Goal: Task Accomplishment & Management: Complete application form

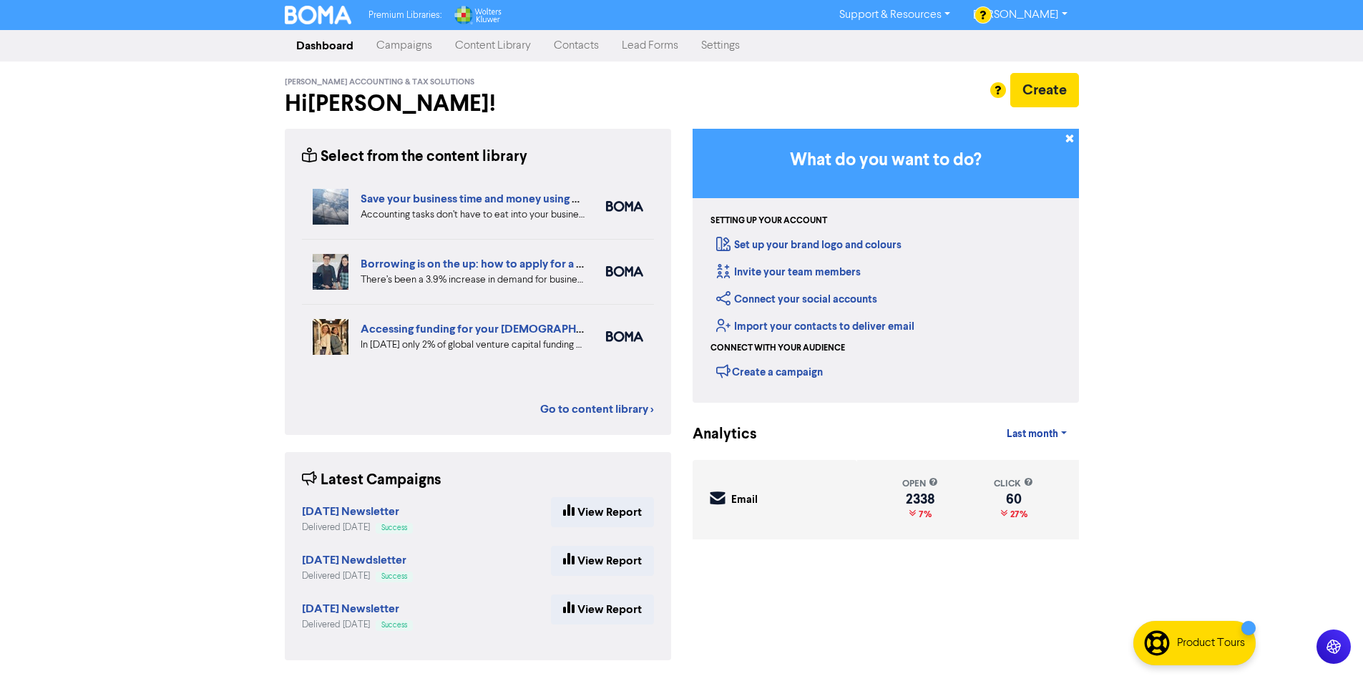
click at [591, 44] on link "Contacts" at bounding box center [577, 45] width 68 height 29
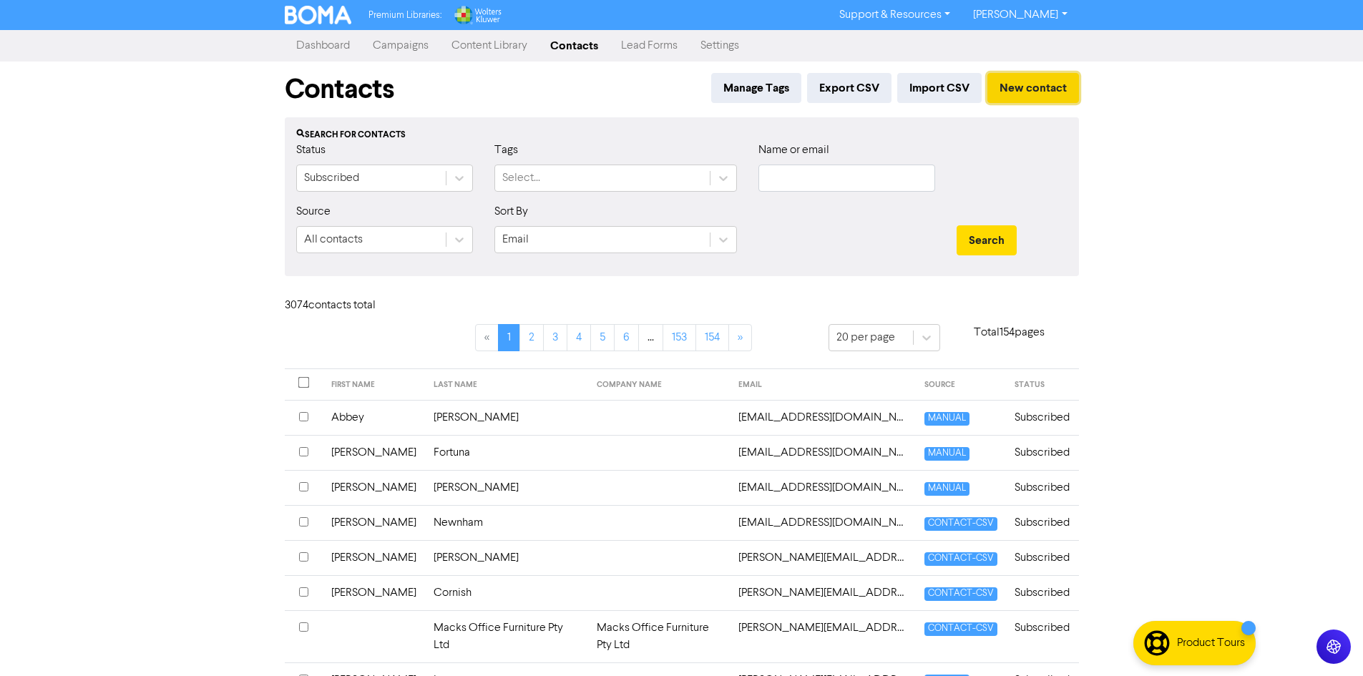
click at [1045, 85] on button "New contact" at bounding box center [1034, 88] width 92 height 30
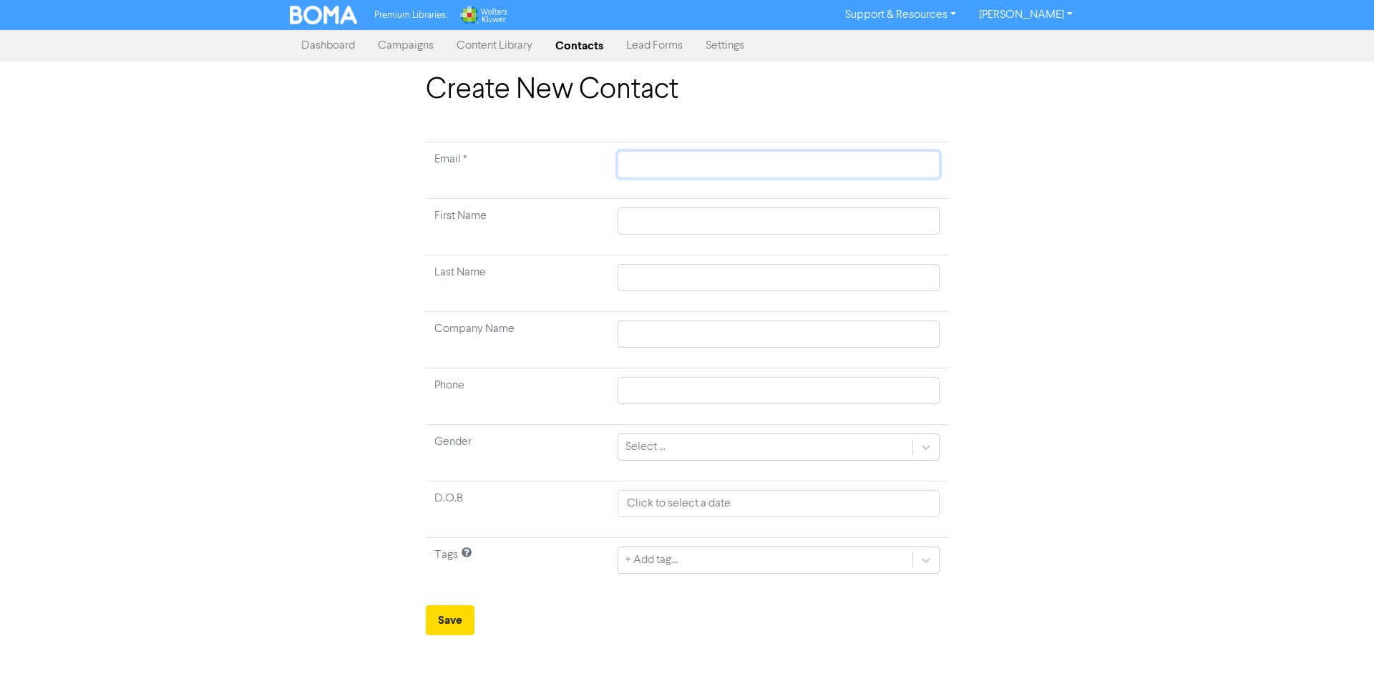
paste input "[EMAIL_ADDRESS][PERSON_NAME][DOMAIN_NAME]"
type input "[EMAIL_ADDRESS][PERSON_NAME][DOMAIN_NAME]"
paste input "[PERSON_NAME]"
type input "[PERSON_NAME]"
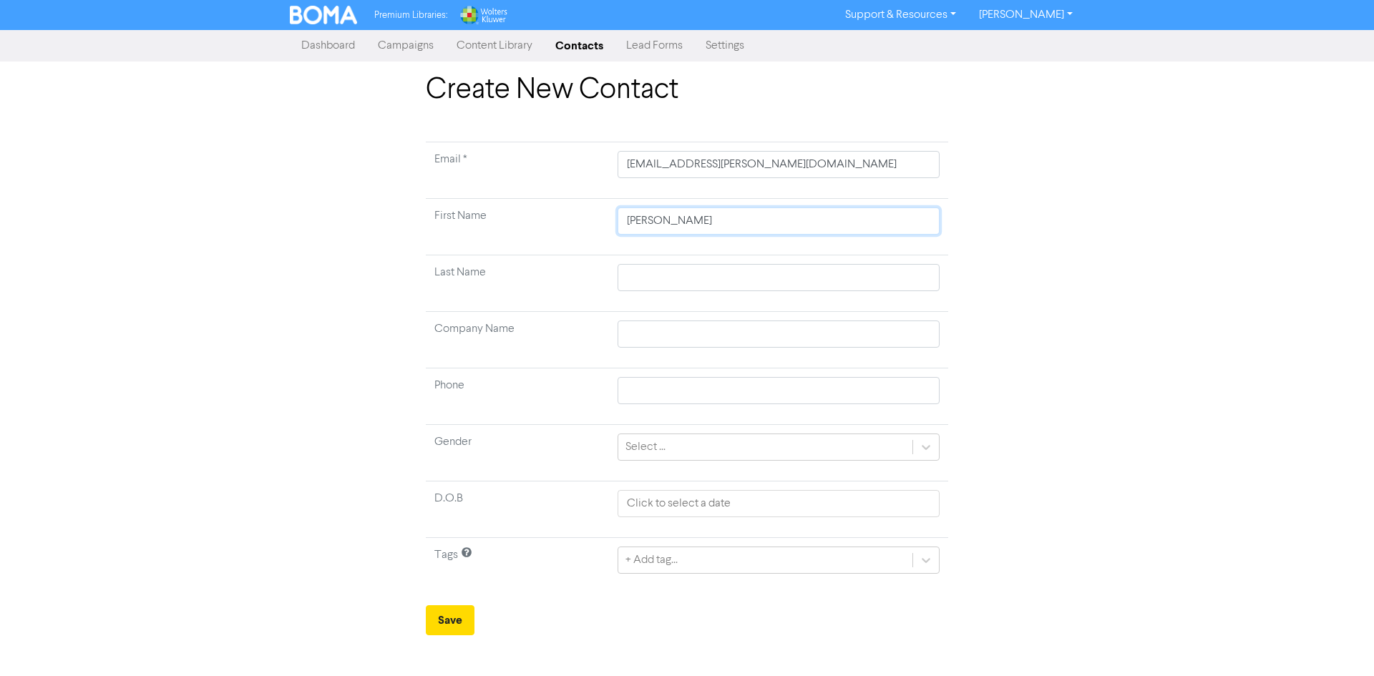
type input "[PERSON_NAME]"
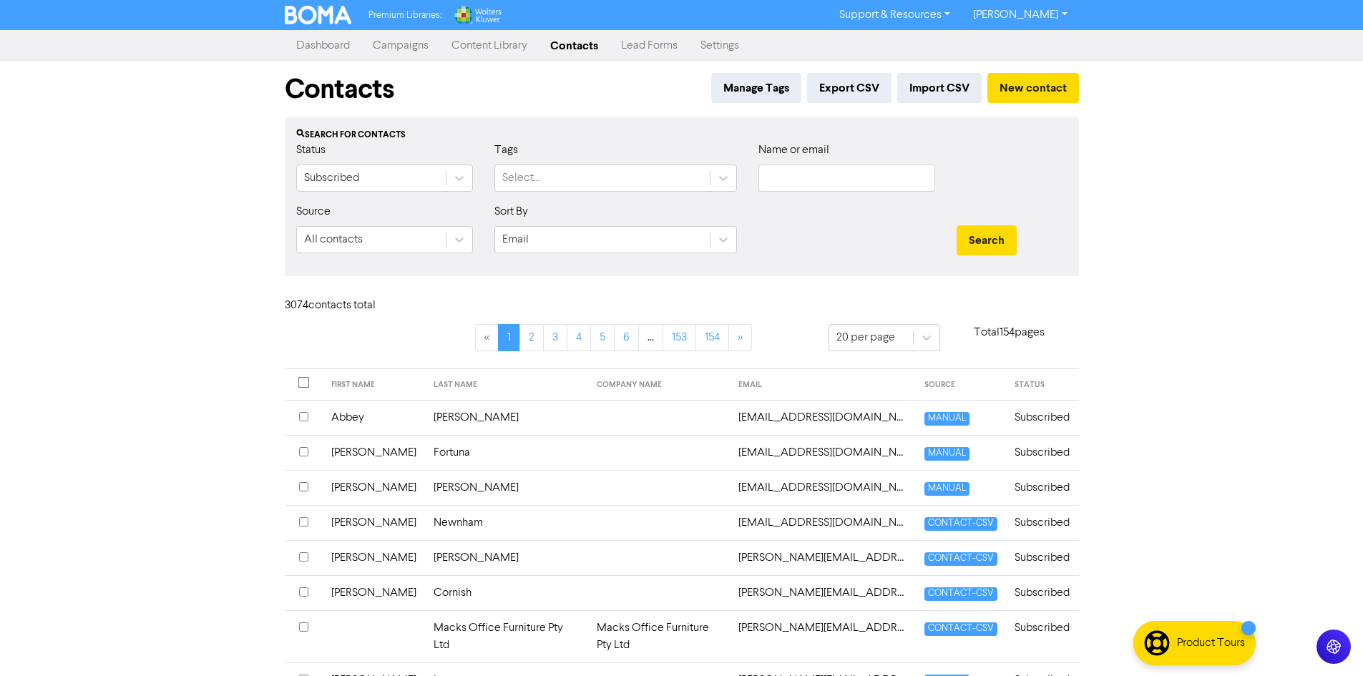
click at [1086, 87] on div "Contacts Manage Tags Export CSV Import CSV New contact Search for contacts Stat…" at bounding box center [682, 653] width 816 height 1182
click at [1057, 92] on button "New contact" at bounding box center [1034, 88] width 92 height 30
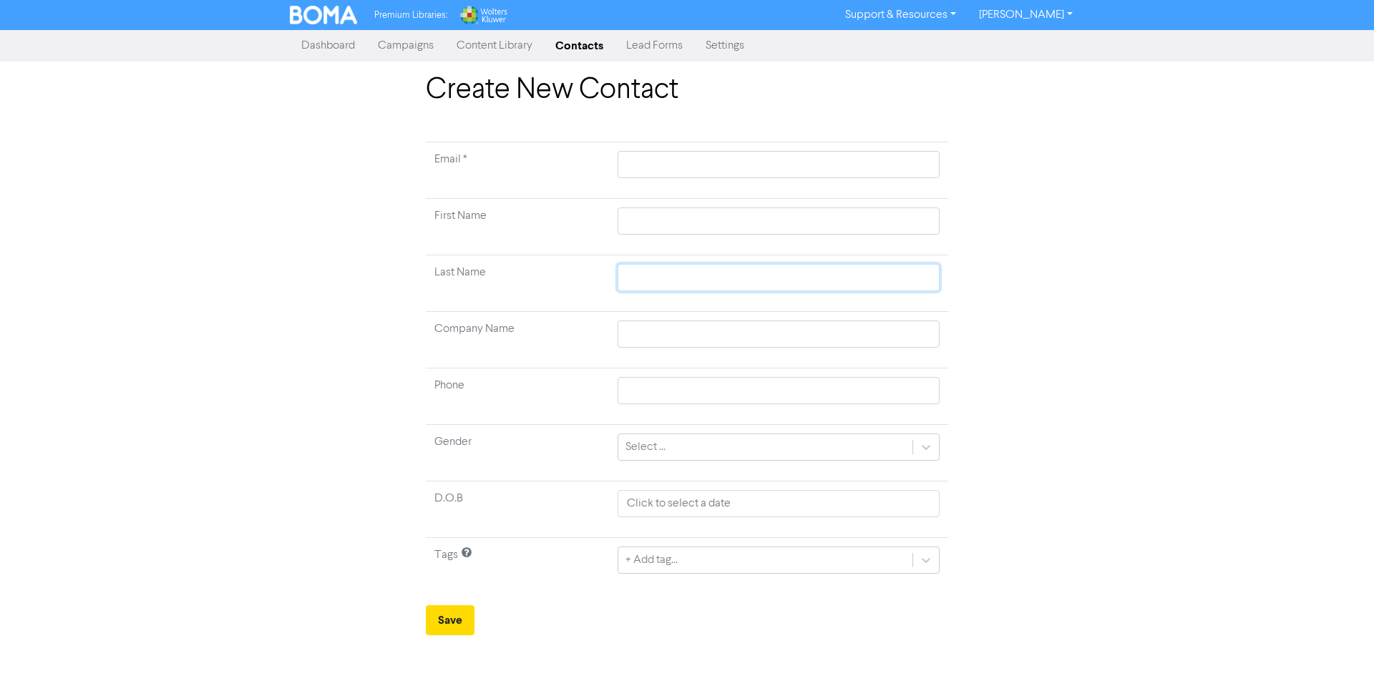
paste input "[PERSON_NAME]"
type input "[PERSON_NAME]"
click at [842, 233] on input "text" at bounding box center [779, 221] width 322 height 27
paste input "[PERSON_NAME]"
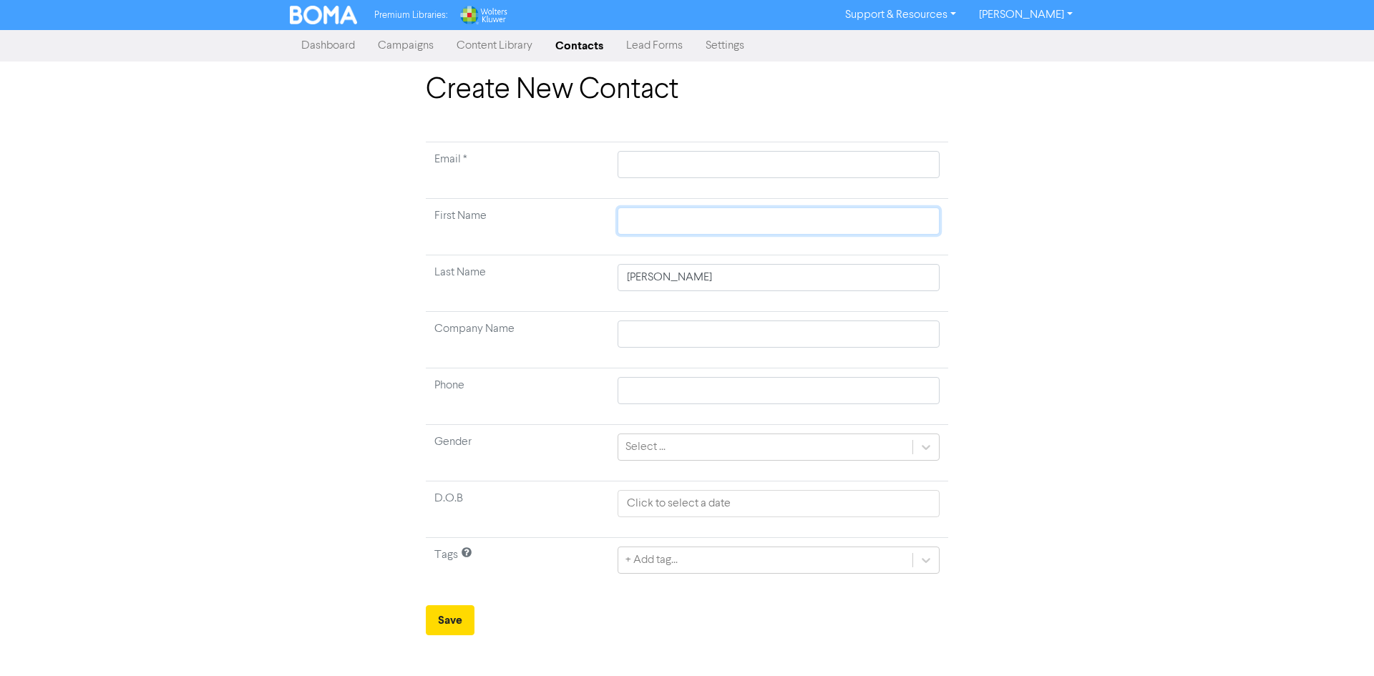
type input "[PERSON_NAME]"
click at [690, 159] on input "text" at bounding box center [779, 164] width 322 height 27
paste input "[EMAIL_ADDRESS][PERSON_NAME][DOMAIN_NAME]"
type input "[EMAIL_ADDRESS][PERSON_NAME][DOMAIN_NAME]"
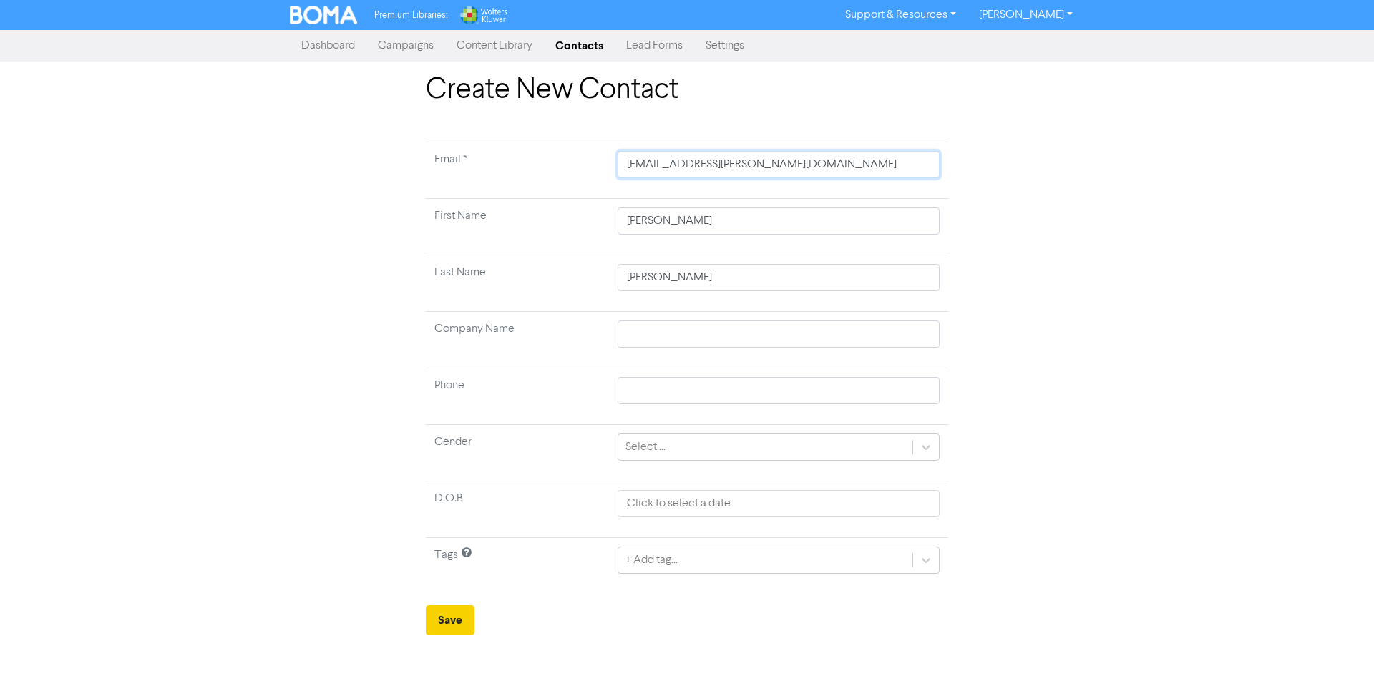
type input "[EMAIL_ADDRESS][PERSON_NAME][DOMAIN_NAME]"
click at [449, 614] on button "Save" at bounding box center [450, 620] width 49 height 30
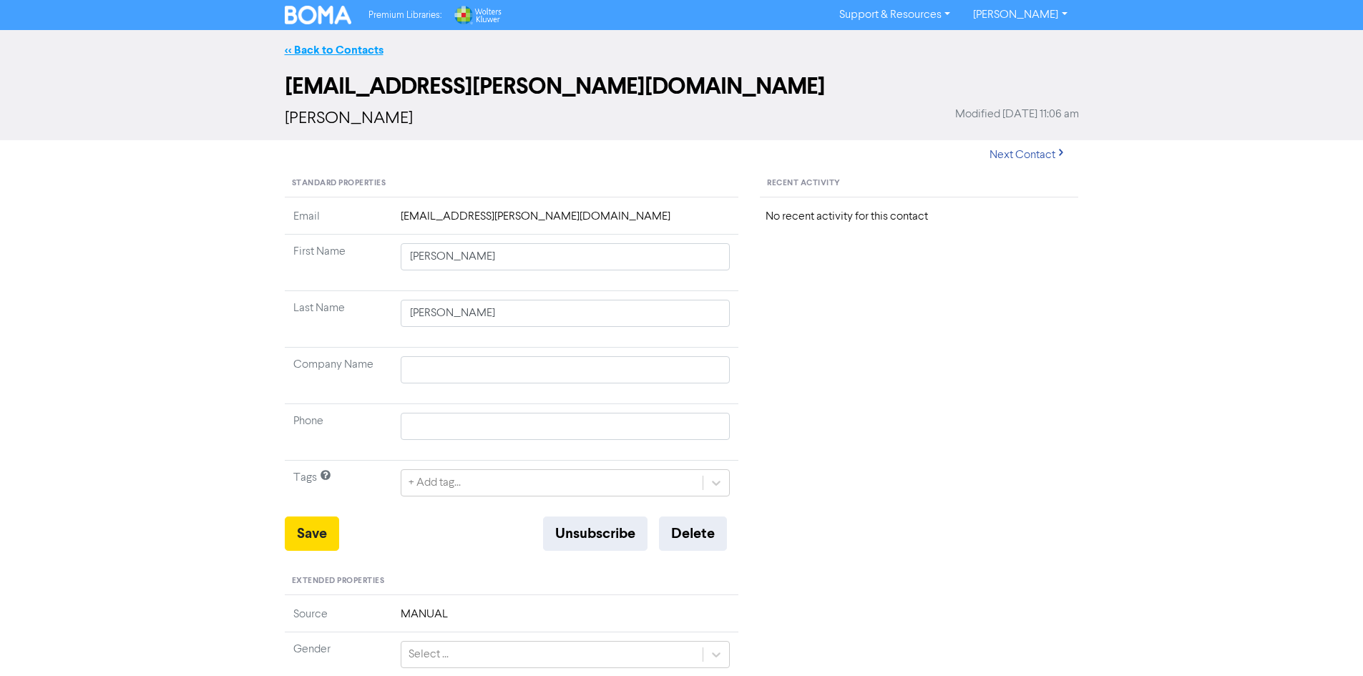
click at [345, 49] on link "<< Back to Contacts" at bounding box center [334, 50] width 99 height 14
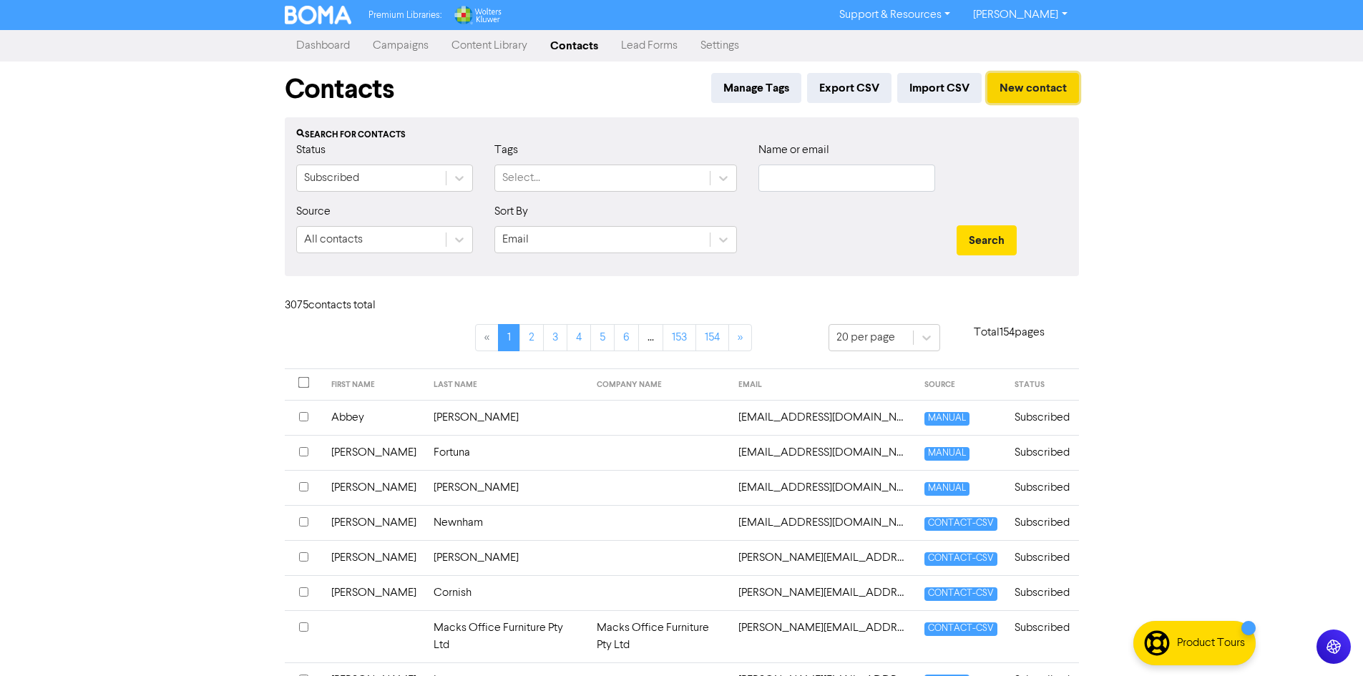
click at [1043, 84] on button "New contact" at bounding box center [1034, 88] width 92 height 30
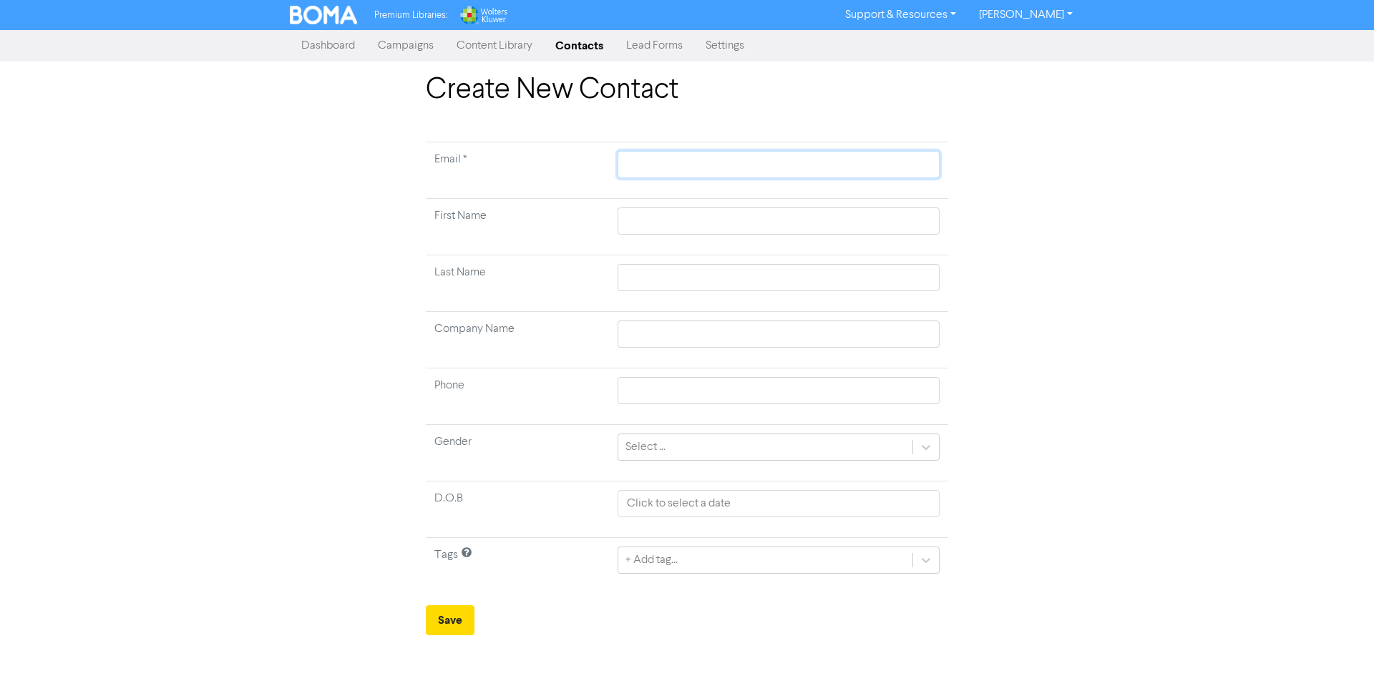
click at [733, 165] on input "text" at bounding box center [779, 164] width 322 height 27
paste input "[EMAIL_ADDRESS][DOMAIN_NAME]"
type input "[EMAIL_ADDRESS][DOMAIN_NAME]"
click at [757, 234] on input "text" at bounding box center [779, 221] width 322 height 27
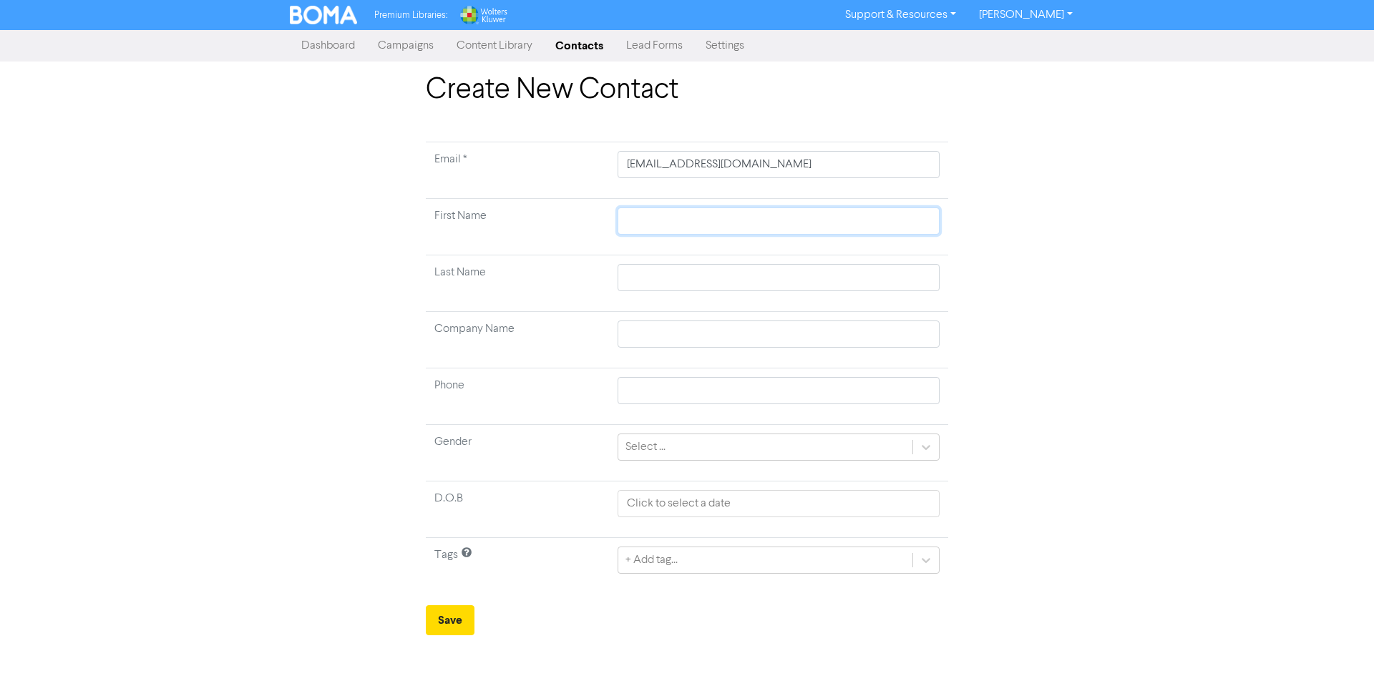
paste input "[PERSON_NAME]"
type input "[PERSON_NAME]"
click at [781, 269] on input "text" at bounding box center [779, 277] width 322 height 27
paste input "[PERSON_NAME]"
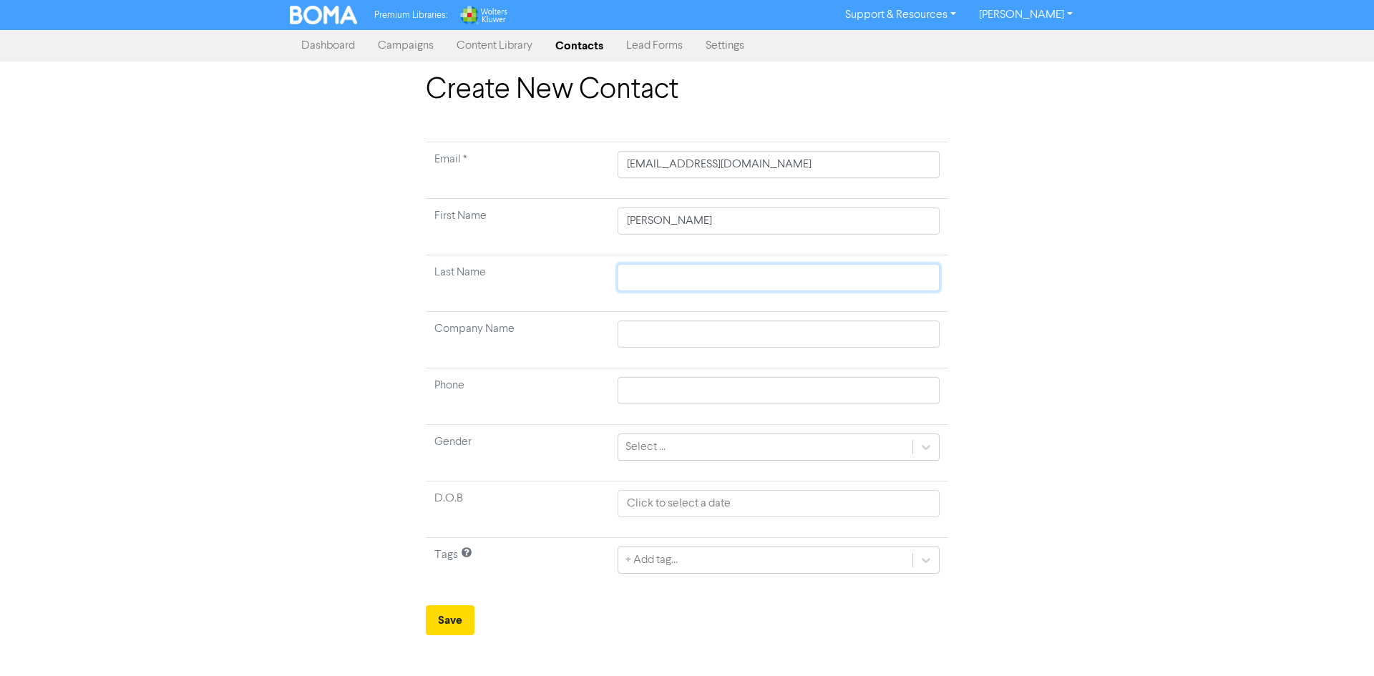
type input "[PERSON_NAME]"
click at [454, 626] on button "Save" at bounding box center [450, 620] width 49 height 30
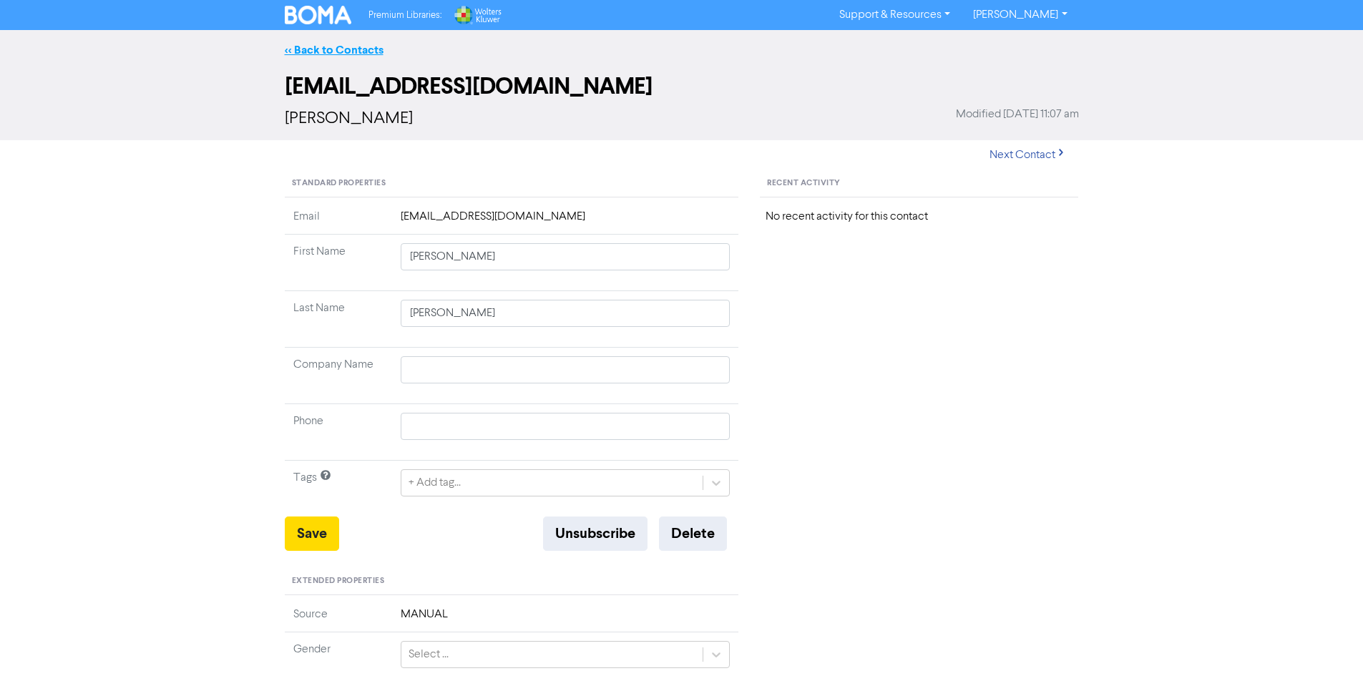
click at [374, 54] on link "<< Back to Contacts" at bounding box center [334, 50] width 99 height 14
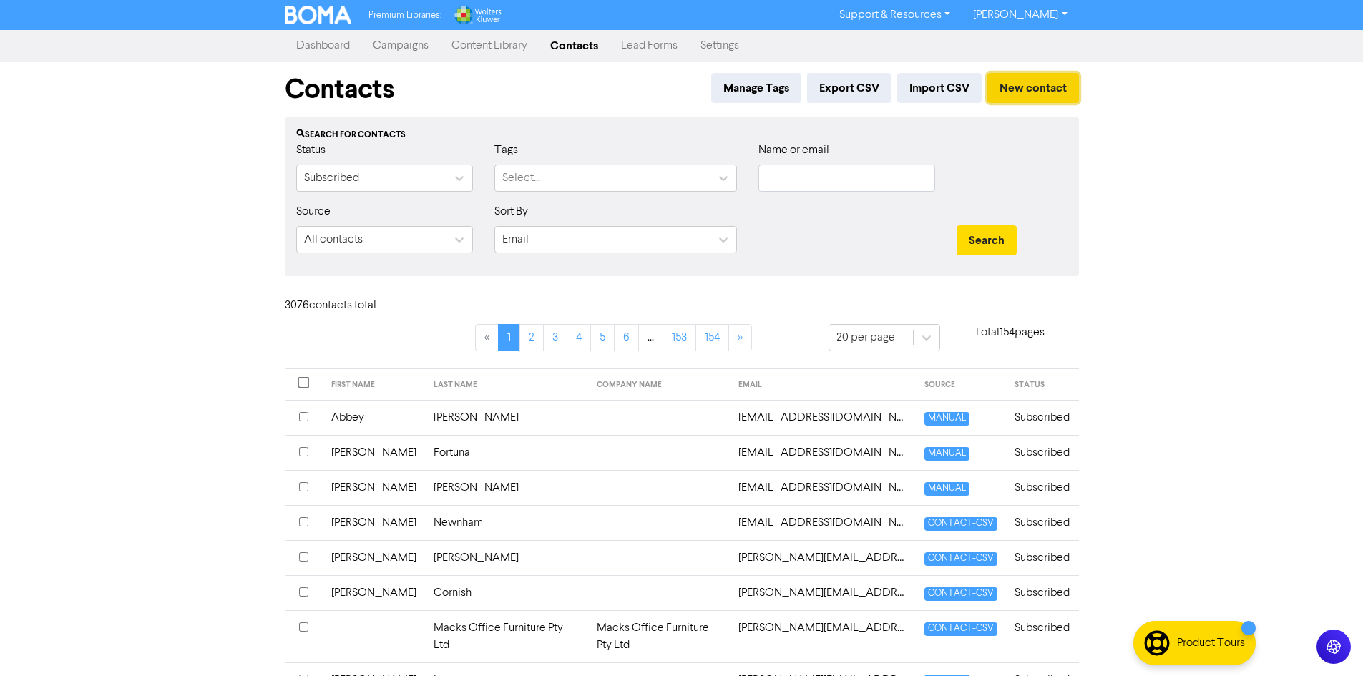
click at [1019, 75] on button "New contact" at bounding box center [1034, 88] width 92 height 30
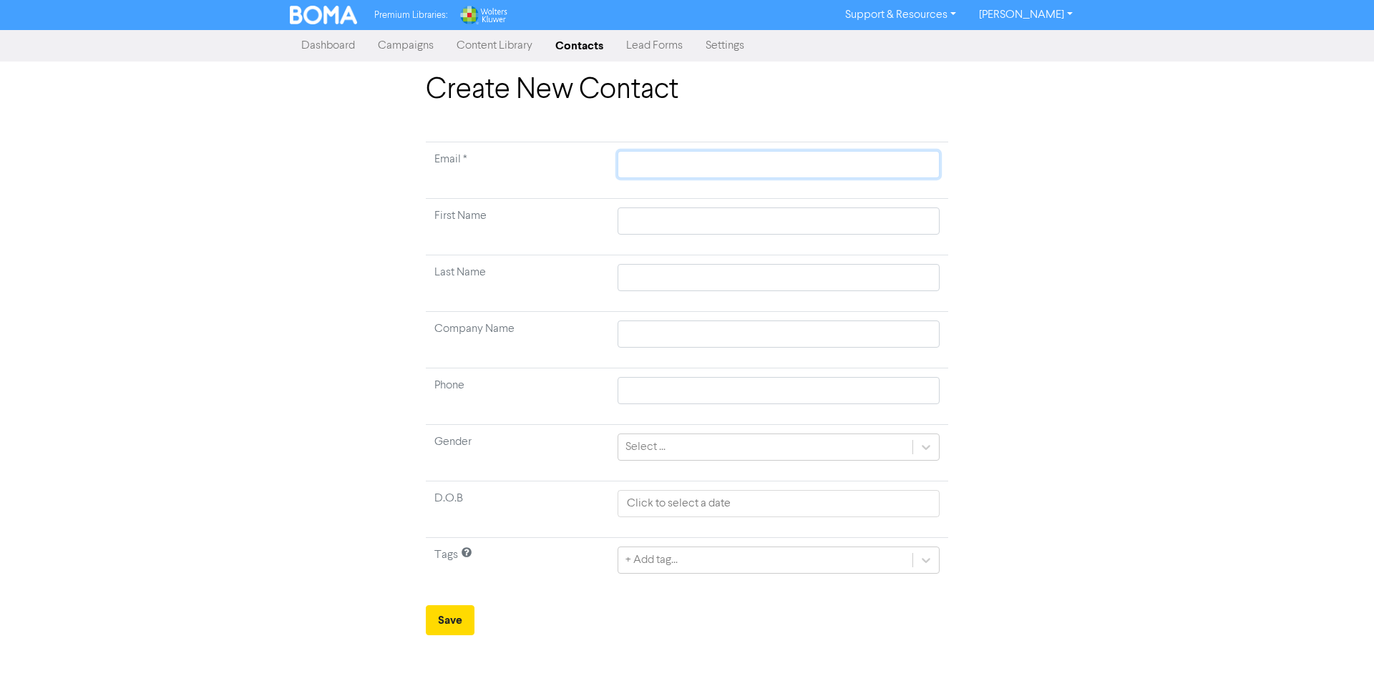
paste input "[PERSON_NAME][EMAIL_ADDRESS][PERSON_NAME][DOMAIN_NAME]"
type input "[PERSON_NAME][EMAIL_ADDRESS][PERSON_NAME][DOMAIN_NAME]"
paste input "[PERSON_NAME]"
type input "[PERSON_NAME]"
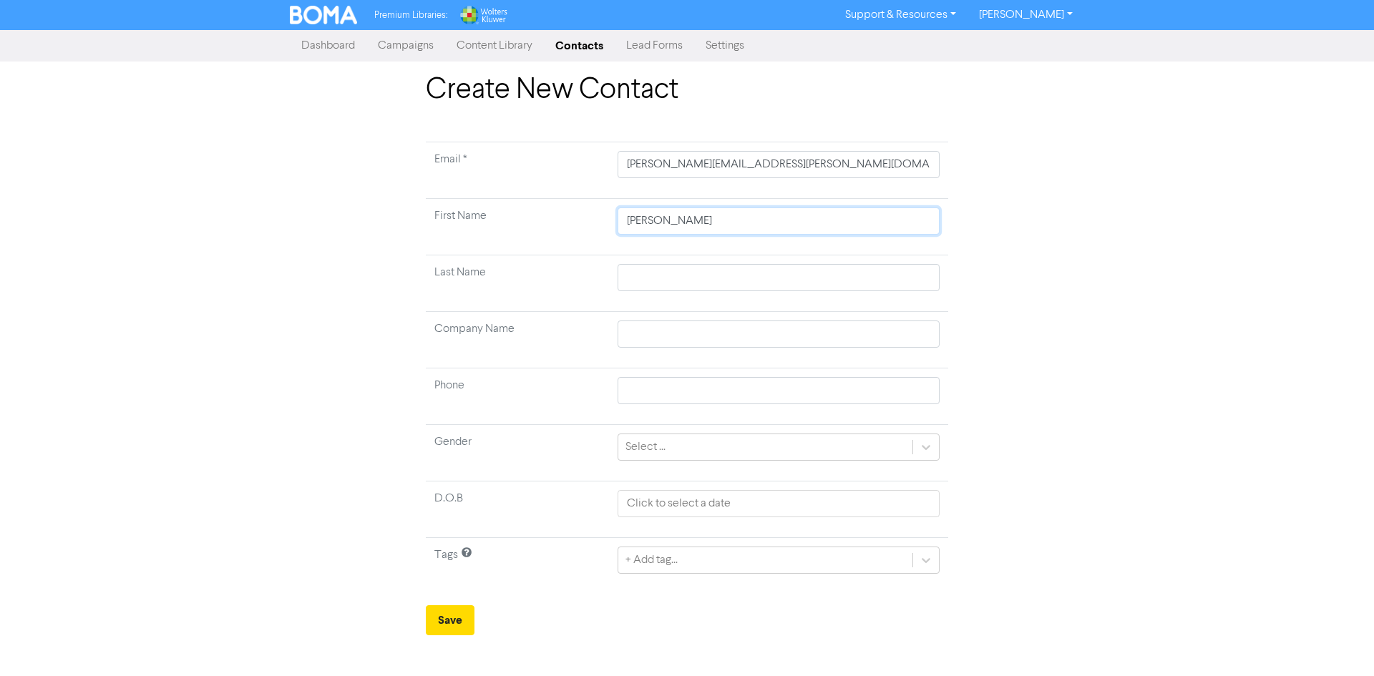
type input "[PERSON_NAME]"
paste input "[PERSON_NAME]"
type input "[PERSON_NAME]"
click at [459, 627] on button "Save" at bounding box center [450, 620] width 49 height 30
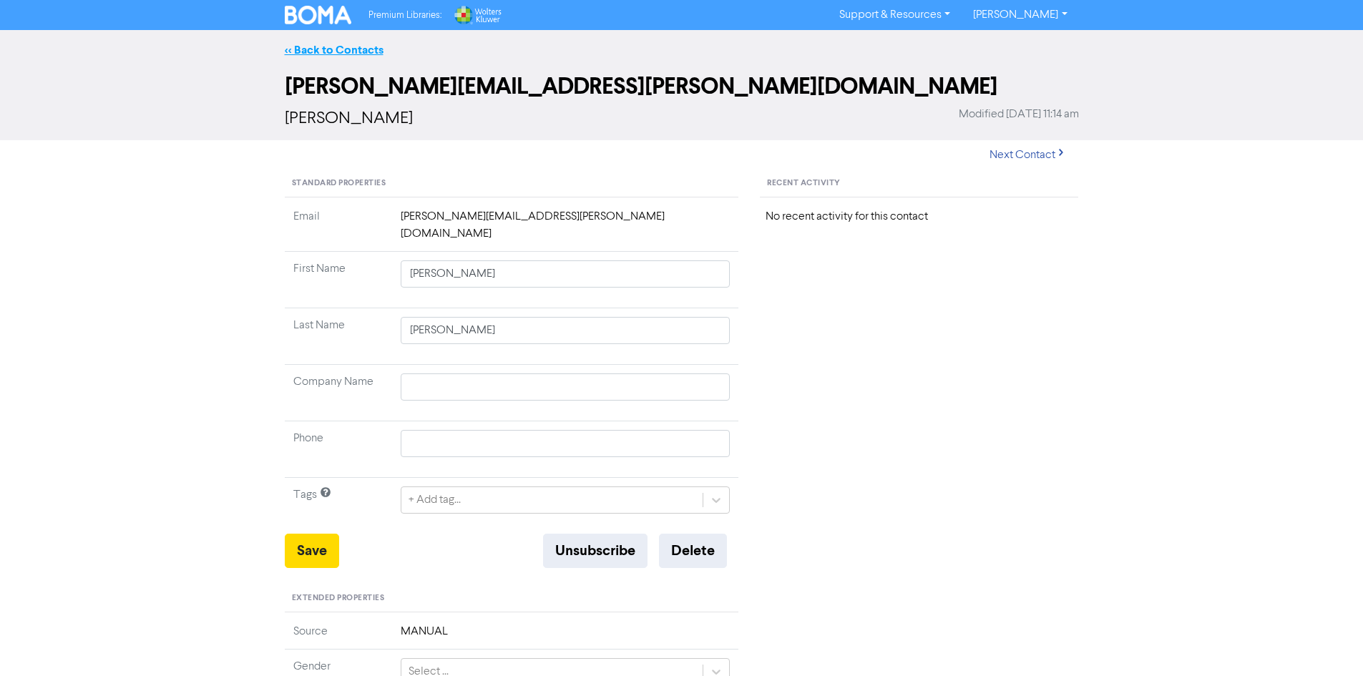
click at [344, 48] on link "<< Back to Contacts" at bounding box center [334, 50] width 99 height 14
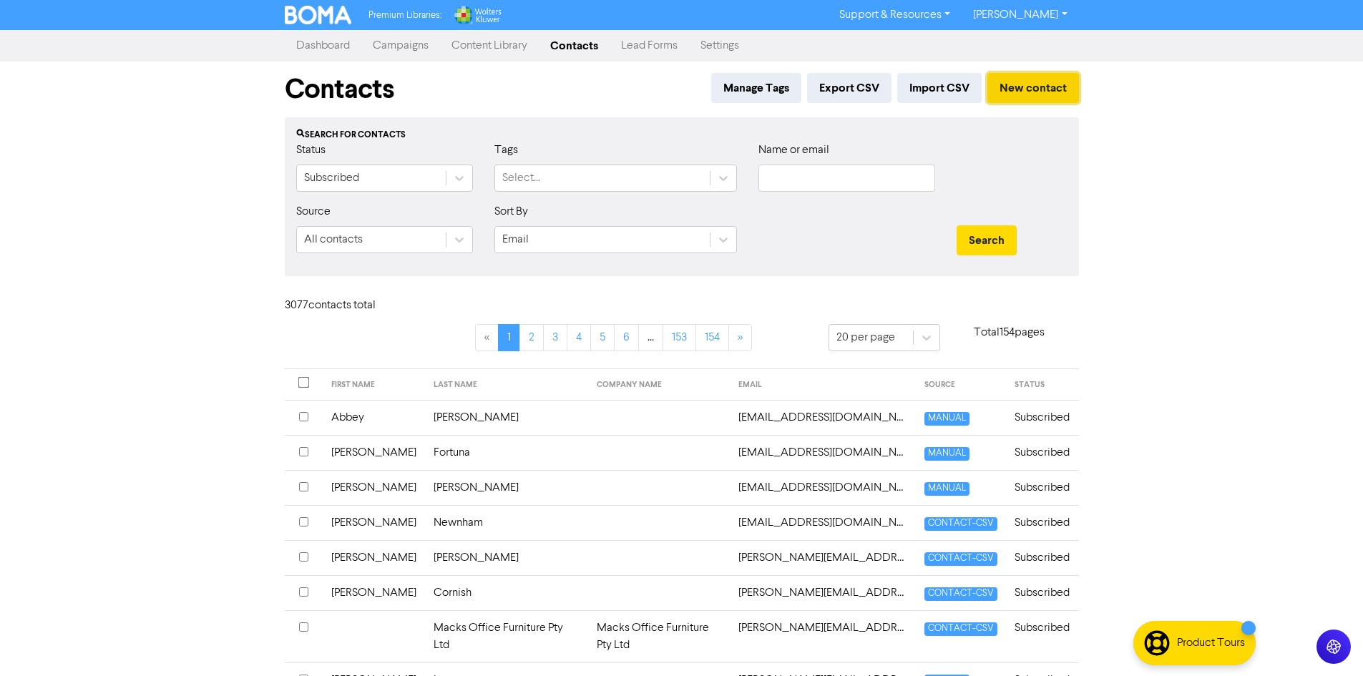
click at [1061, 94] on button "New contact" at bounding box center [1034, 88] width 92 height 30
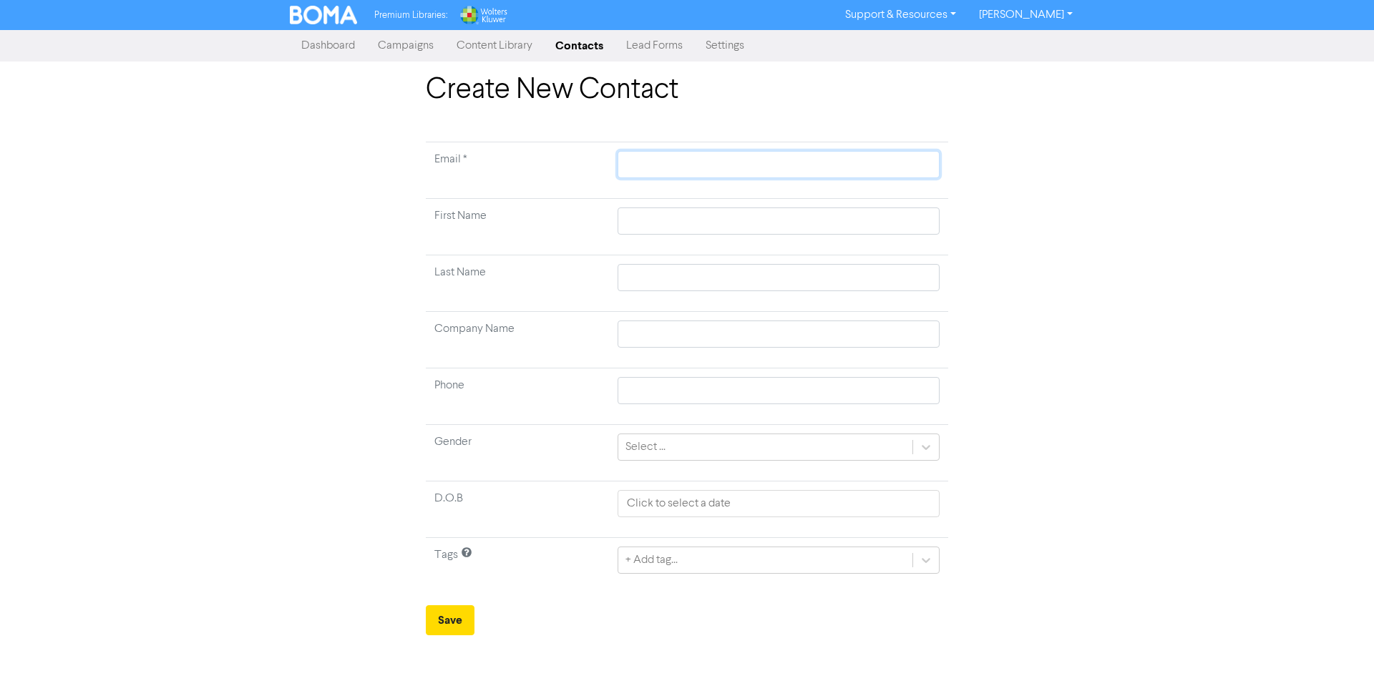
paste input "[PERSON_NAME][EMAIL_ADDRESS][PERSON_NAME][DOMAIN_NAME]"
type input "[PERSON_NAME][EMAIL_ADDRESS][PERSON_NAME][DOMAIN_NAME]"
paste input "[PERSON_NAME]"
type input "[PERSON_NAME]"
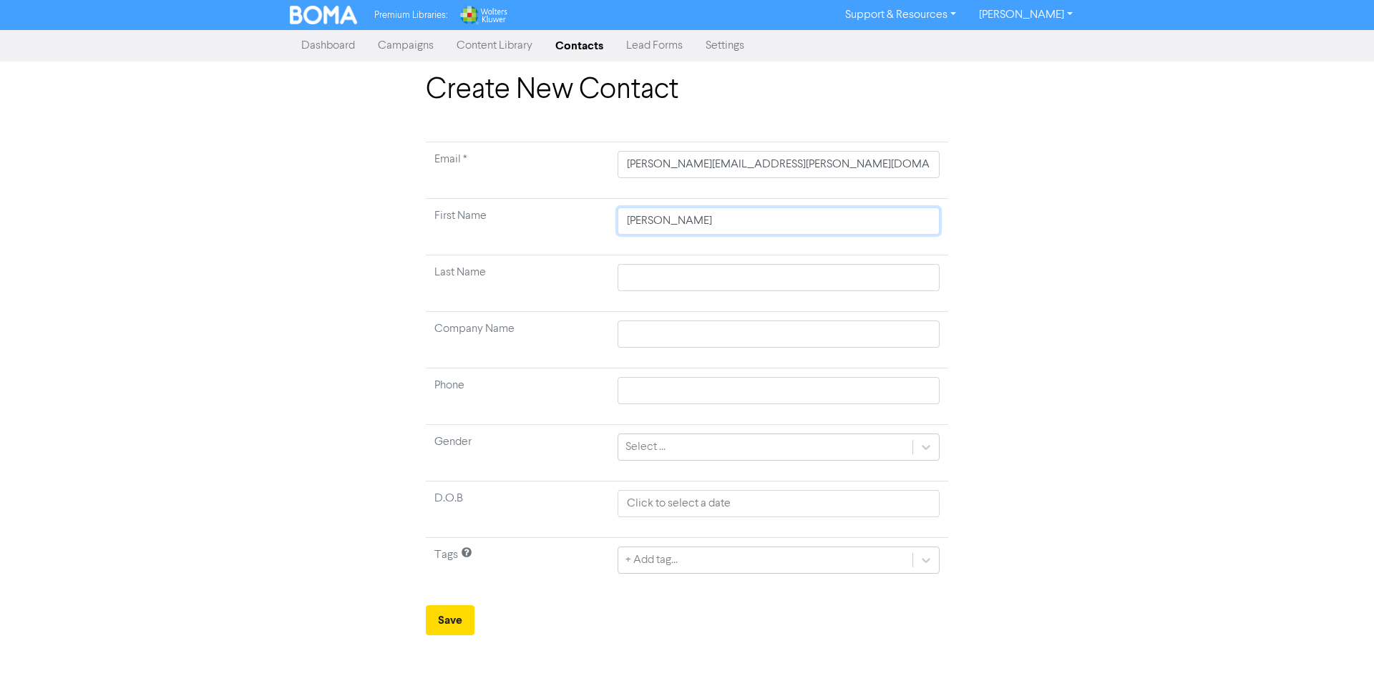
type input "[PERSON_NAME]"
paste input "[PERSON_NAME]"
type input "[PERSON_NAME]"
click at [468, 620] on button "Save" at bounding box center [450, 620] width 49 height 30
